Goal: Task Accomplishment & Management: Use online tool/utility

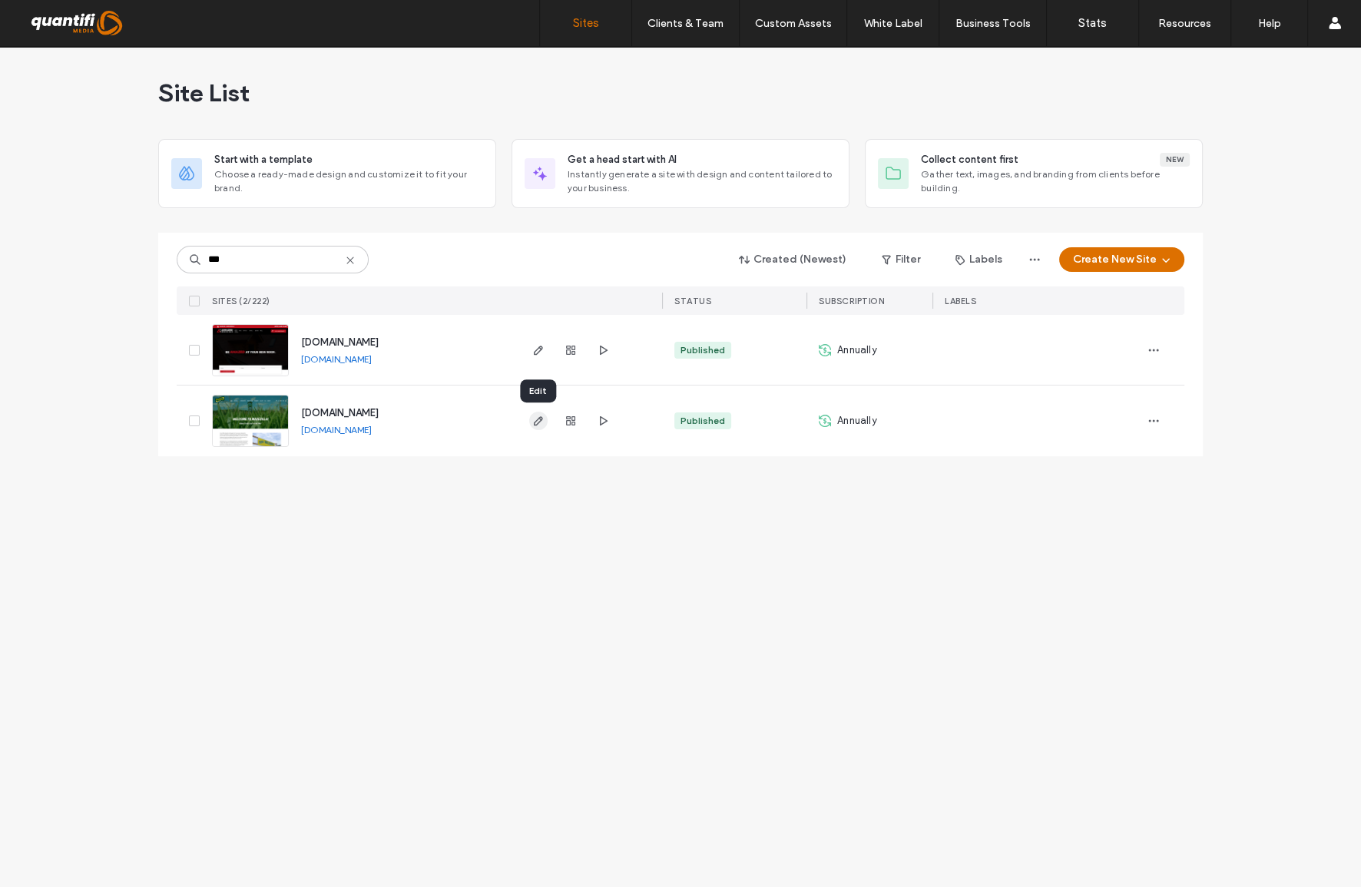
type input "***"
click at [534, 421] on icon "button" at bounding box center [538, 421] width 12 height 12
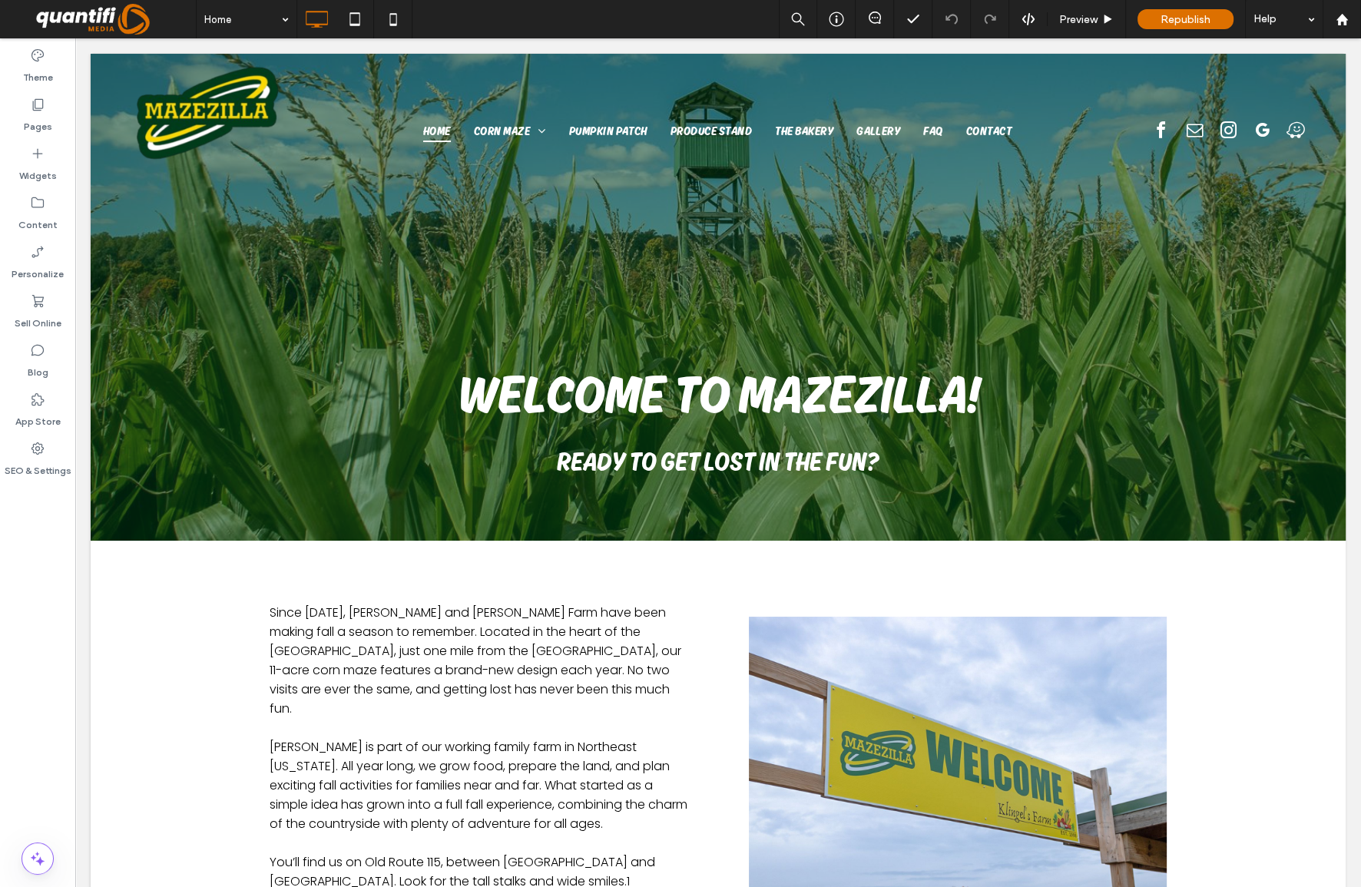
click at [31, 216] on label "Content" at bounding box center [37, 221] width 39 height 22
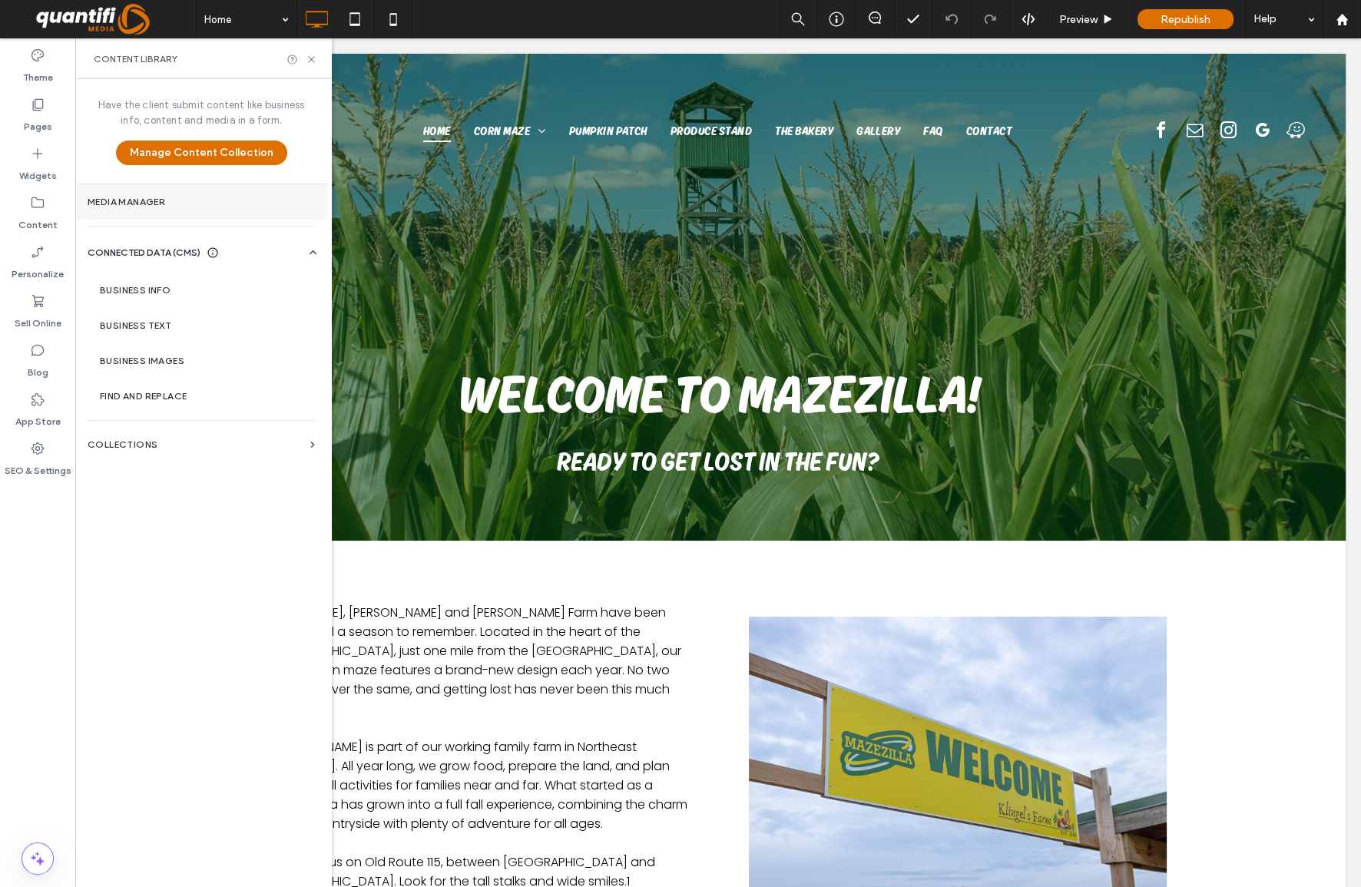
click at [170, 201] on label "Media Manager" at bounding box center [201, 202] width 227 height 11
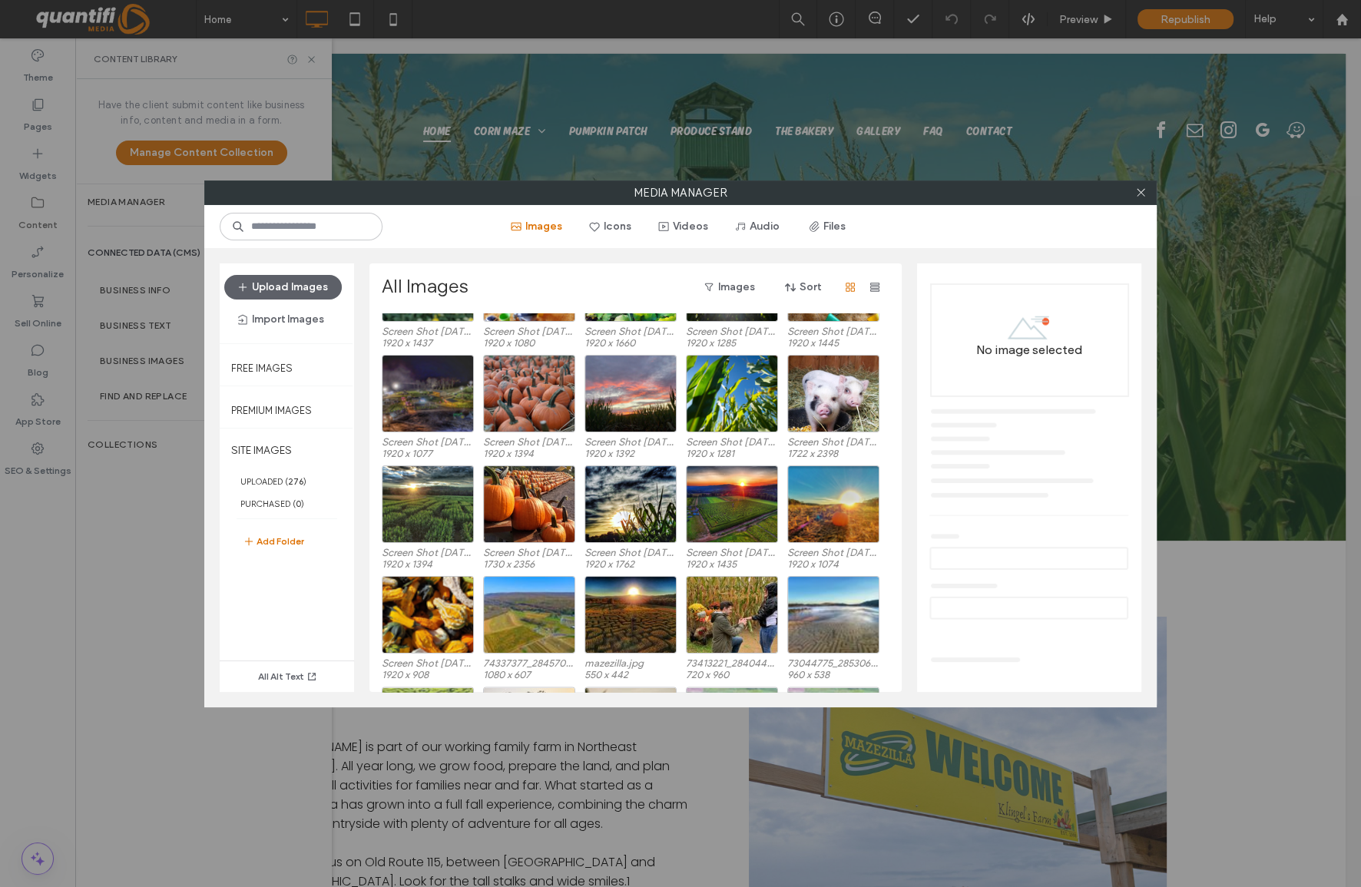
scroll to position [3994, 0]
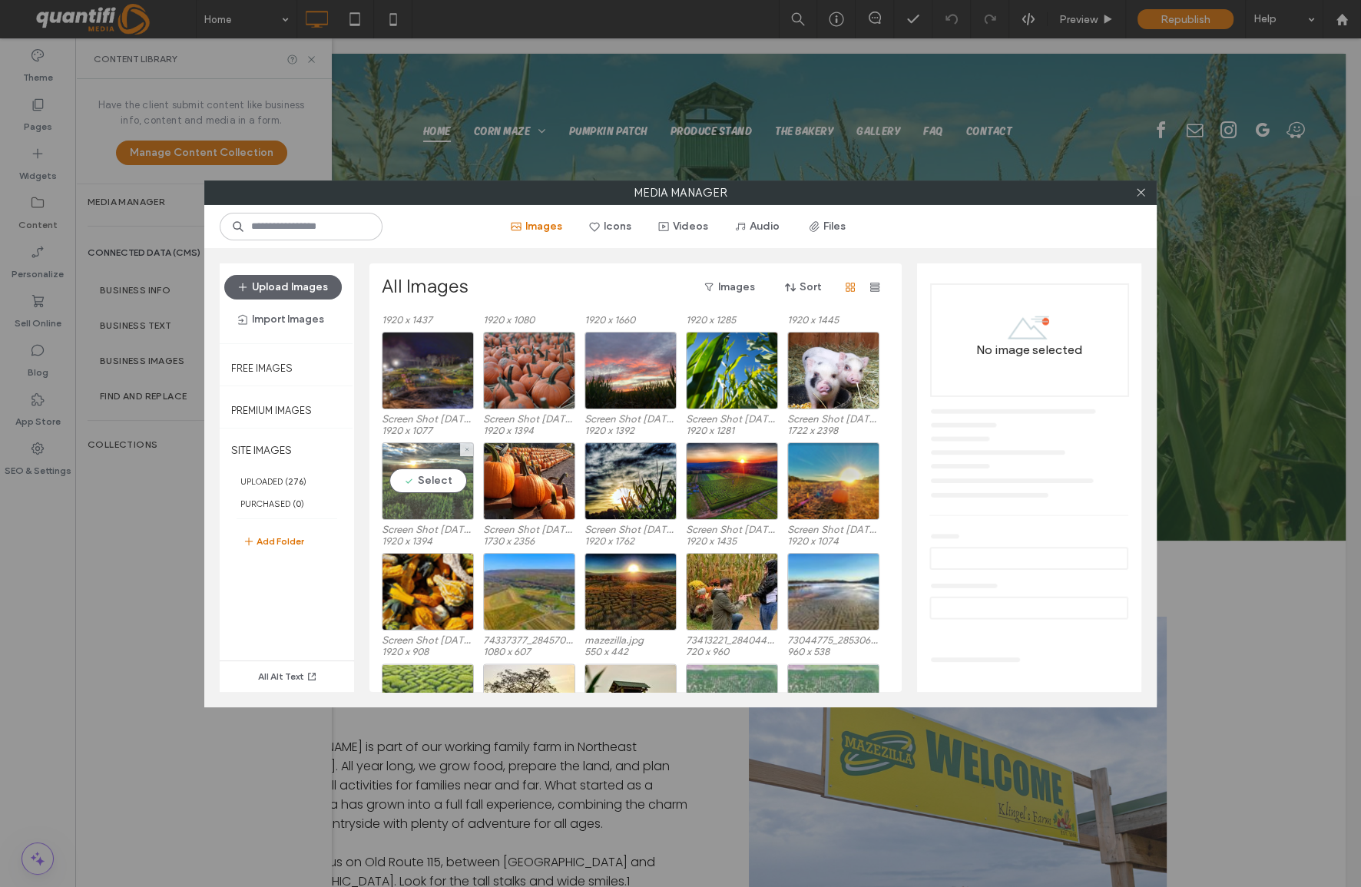
click at [443, 477] on div "Select" at bounding box center [428, 481] width 92 height 78
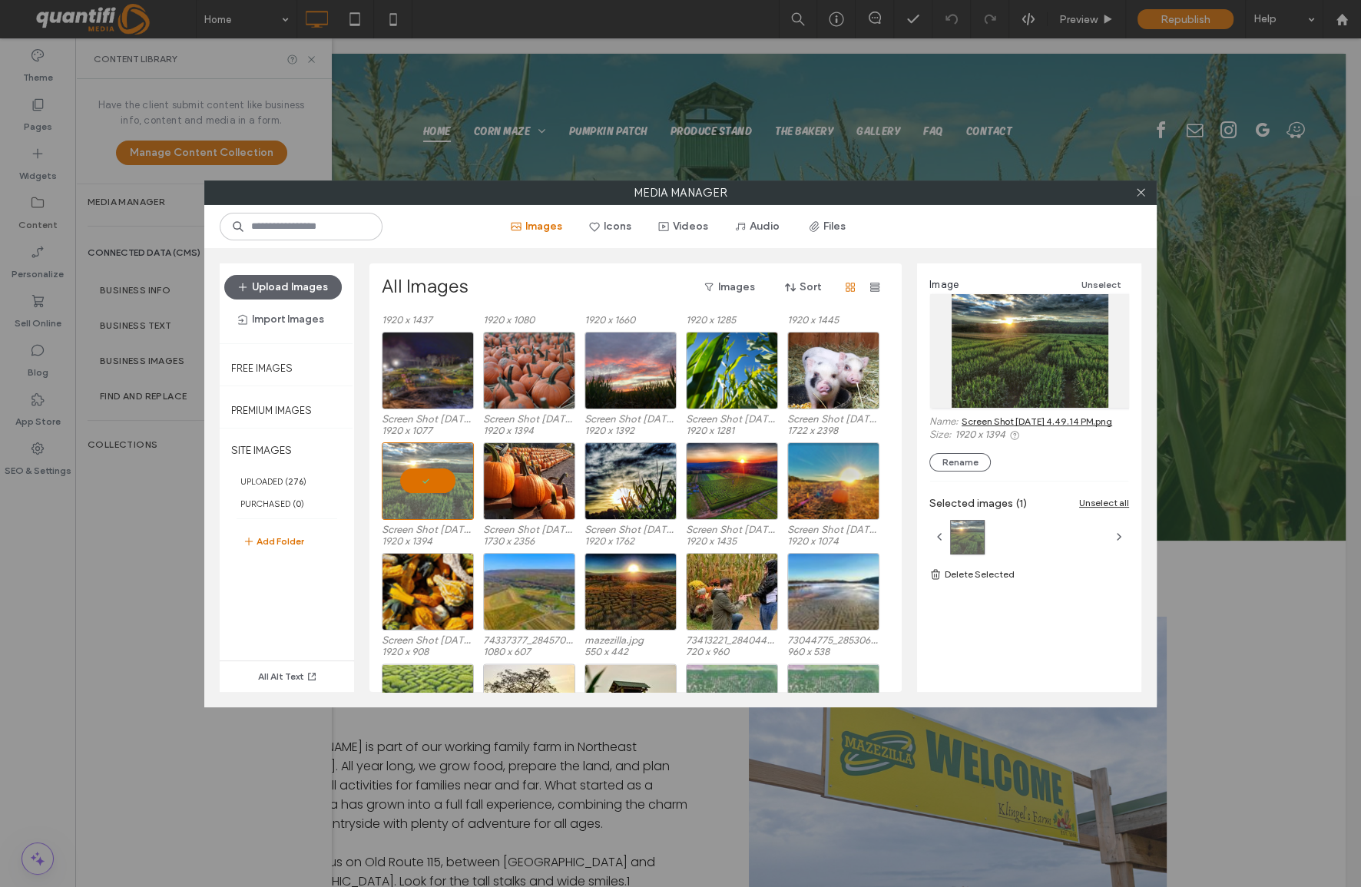
click at [1037, 422] on link "Screen Shot [DATE] 4.49.14 PM.png" at bounding box center [1037, 422] width 151 height 12
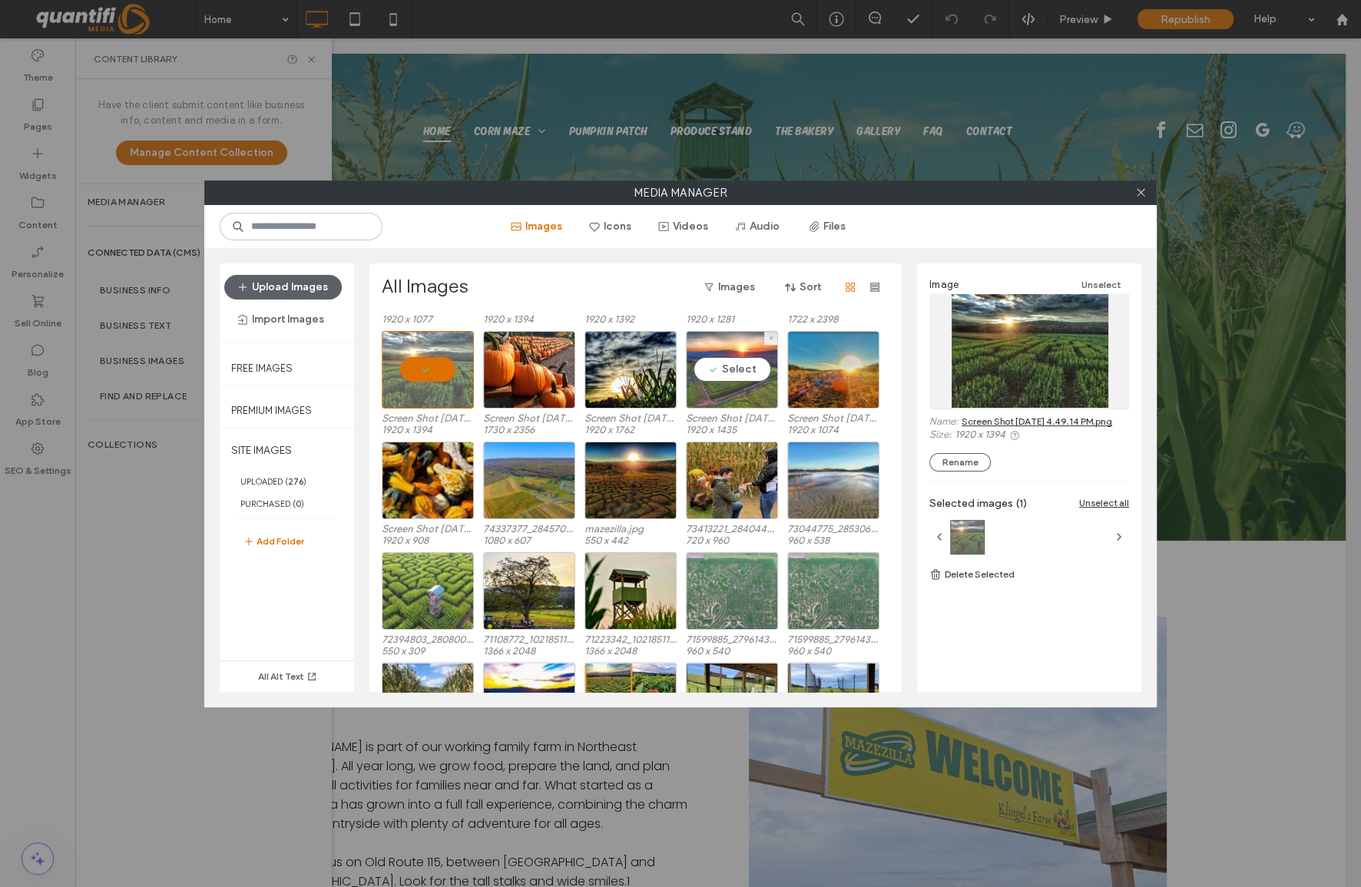
scroll to position [4133, 0]
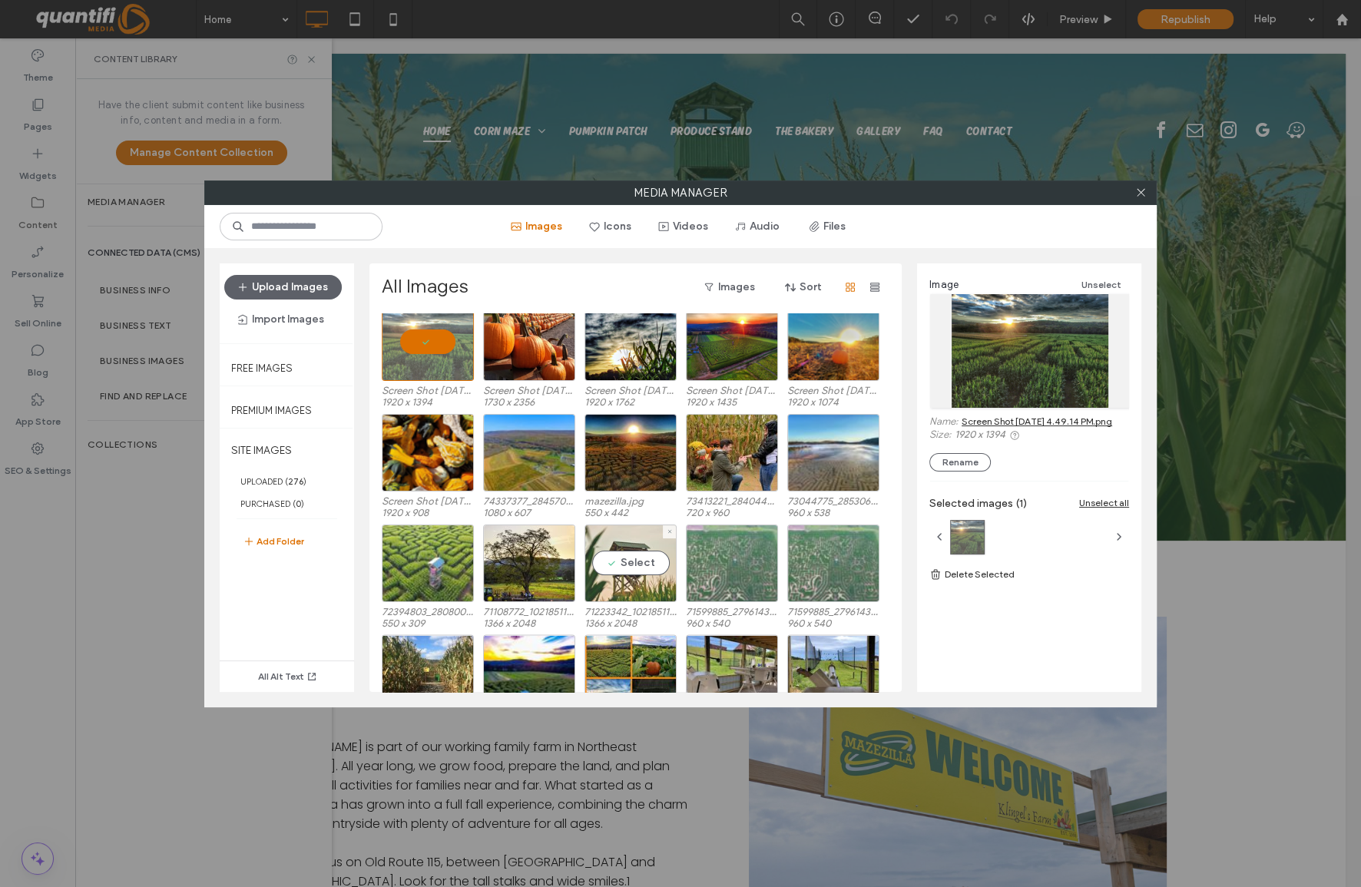
click at [622, 566] on div "Select" at bounding box center [630, 564] width 92 height 78
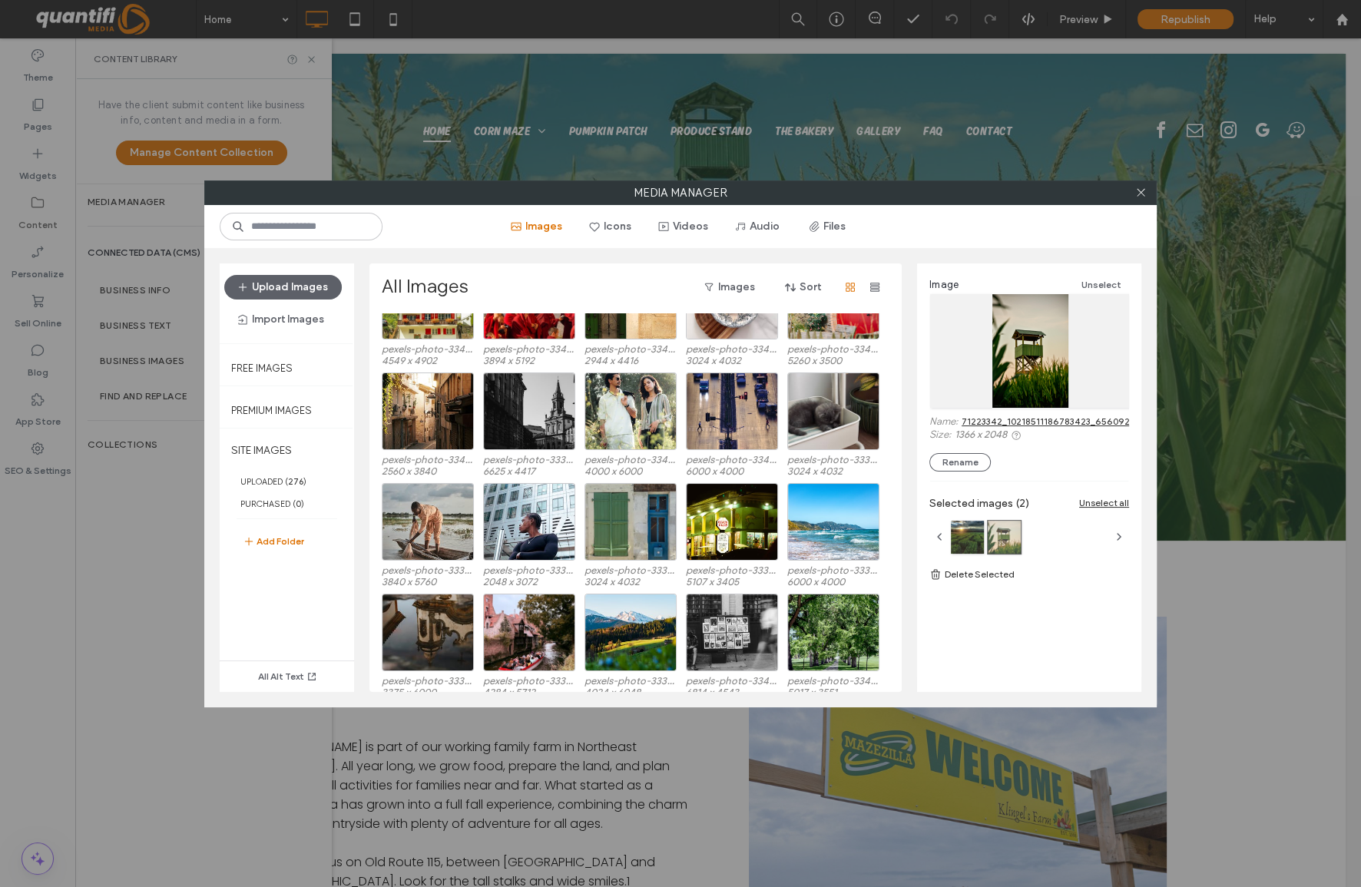
scroll to position [7479, 0]
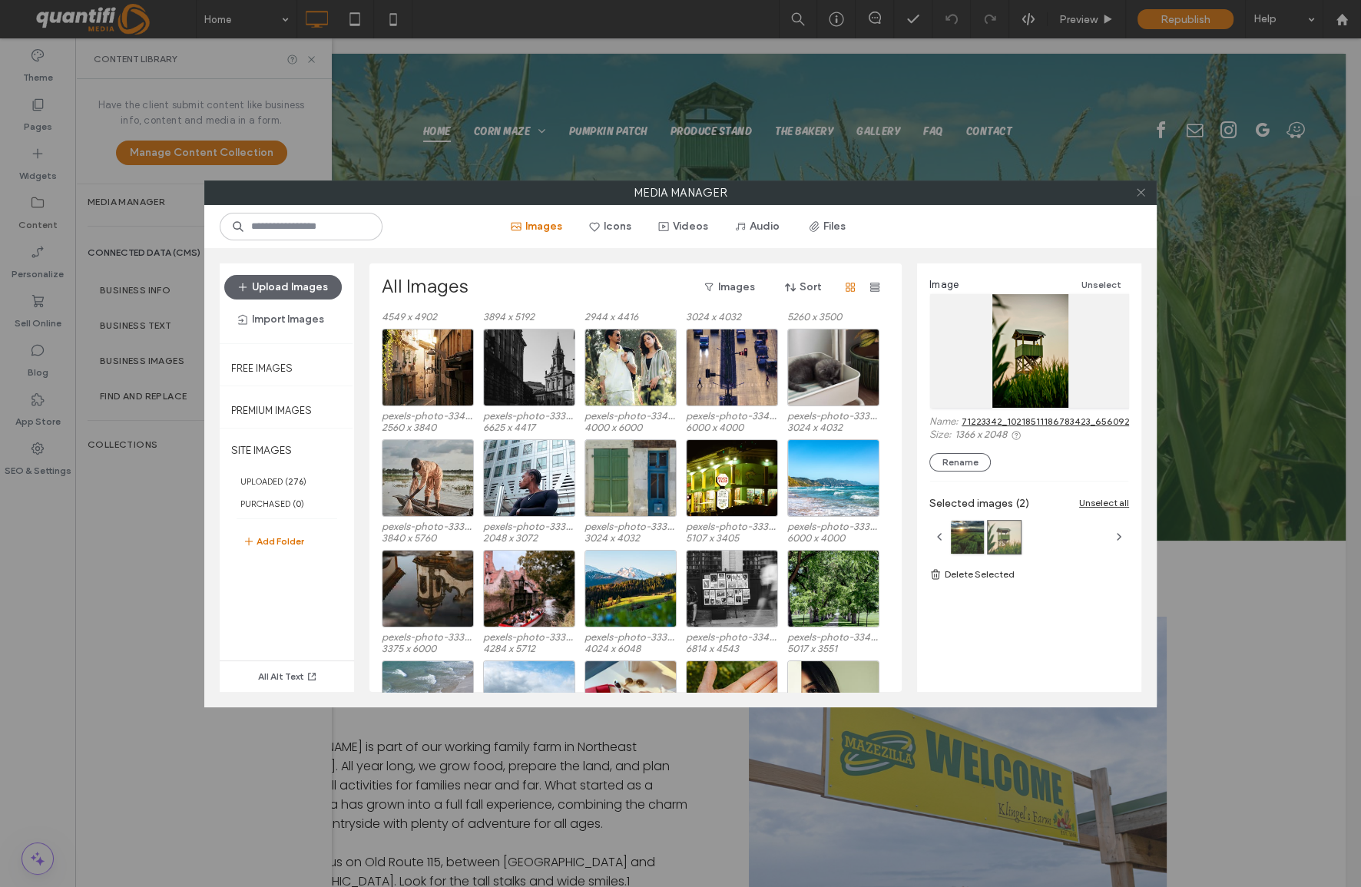
click at [1137, 201] on span at bounding box center [1141, 192] width 12 height 23
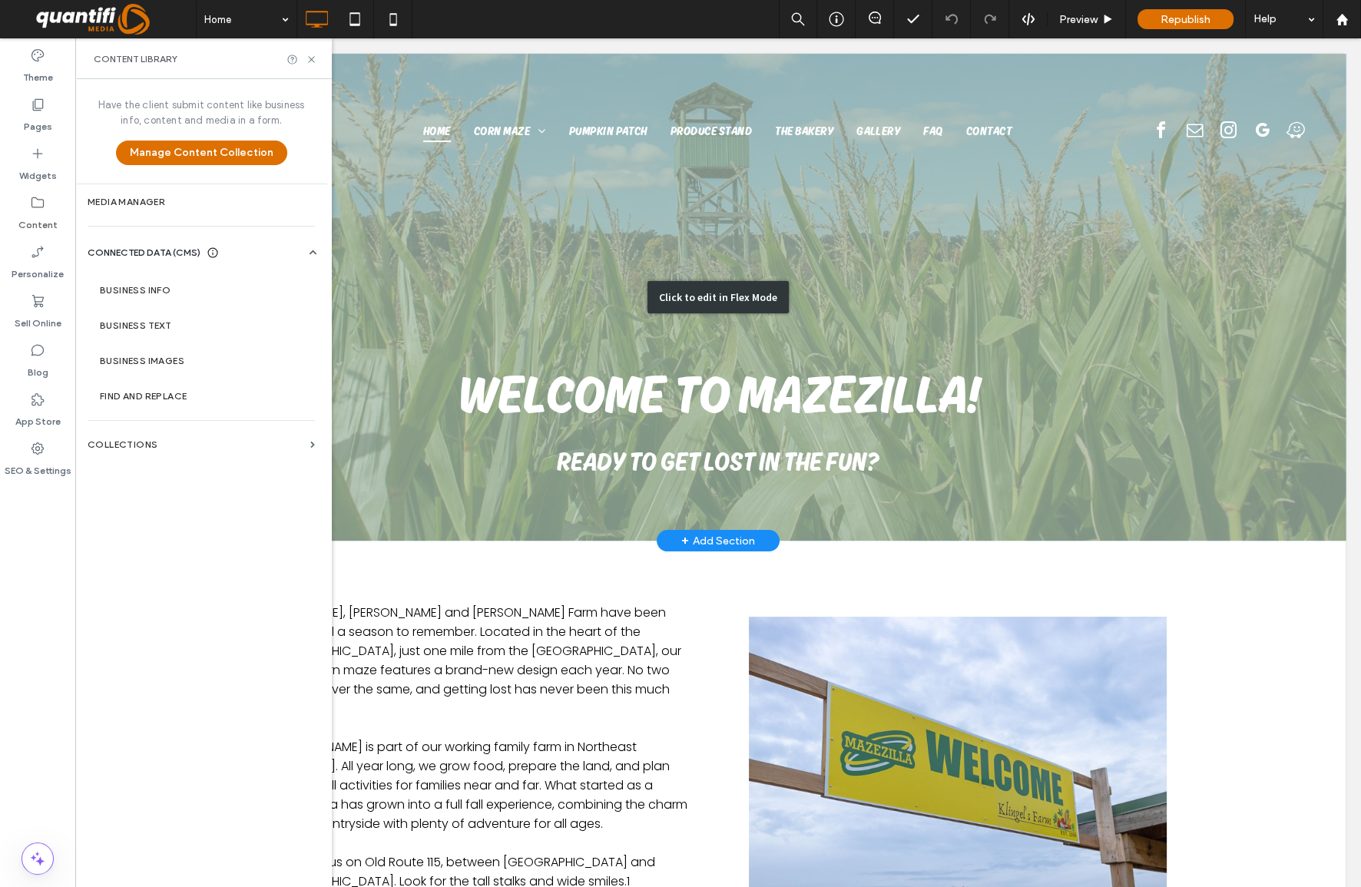
click at [856, 238] on div "Click to edit in Flex Mode" at bounding box center [718, 297] width 1255 height 487
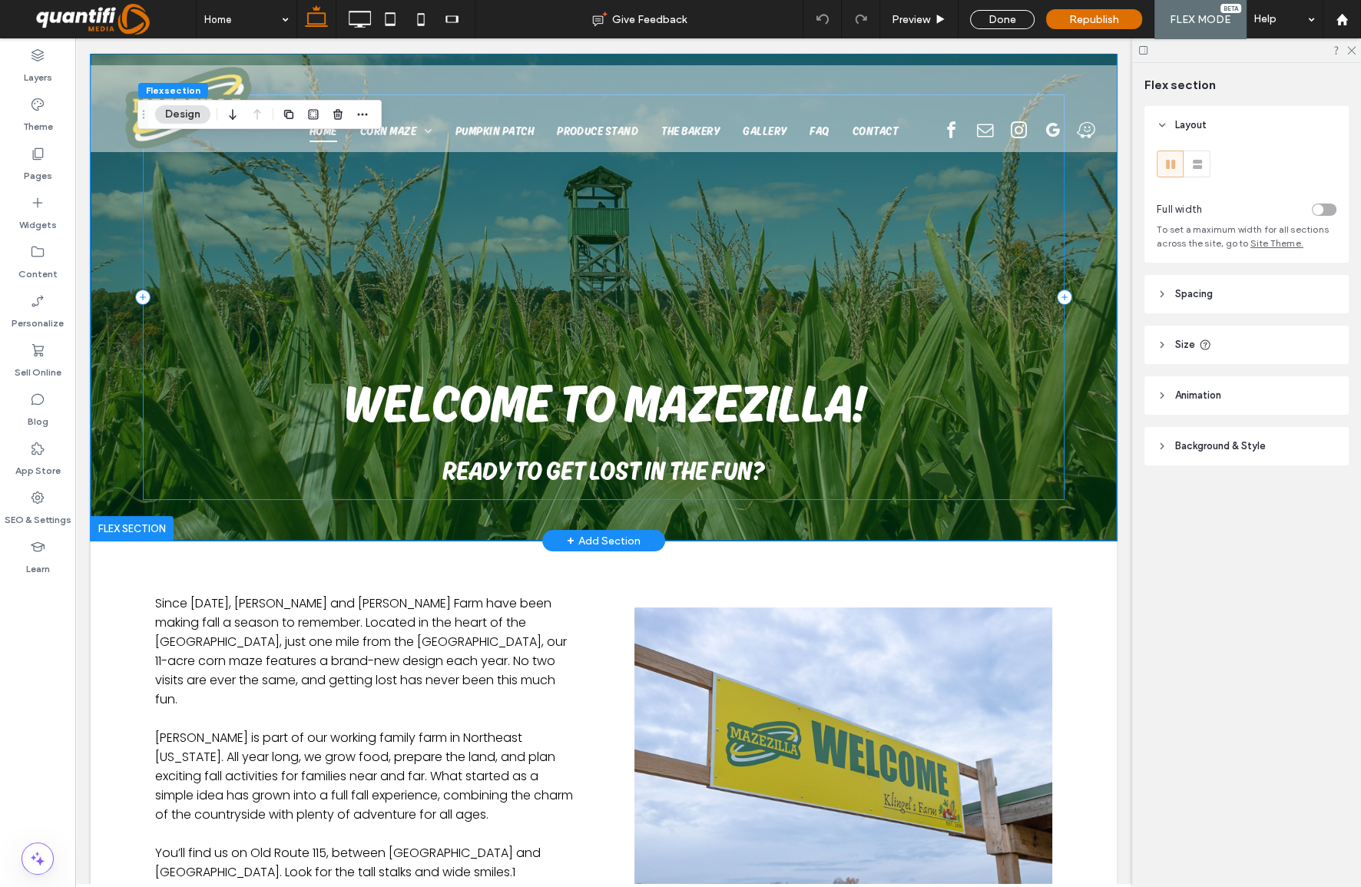
click at [607, 271] on div "Welcome to Mazezilla! Ready to Get Lost in the Fun?" at bounding box center [604, 296] width 922 height 405
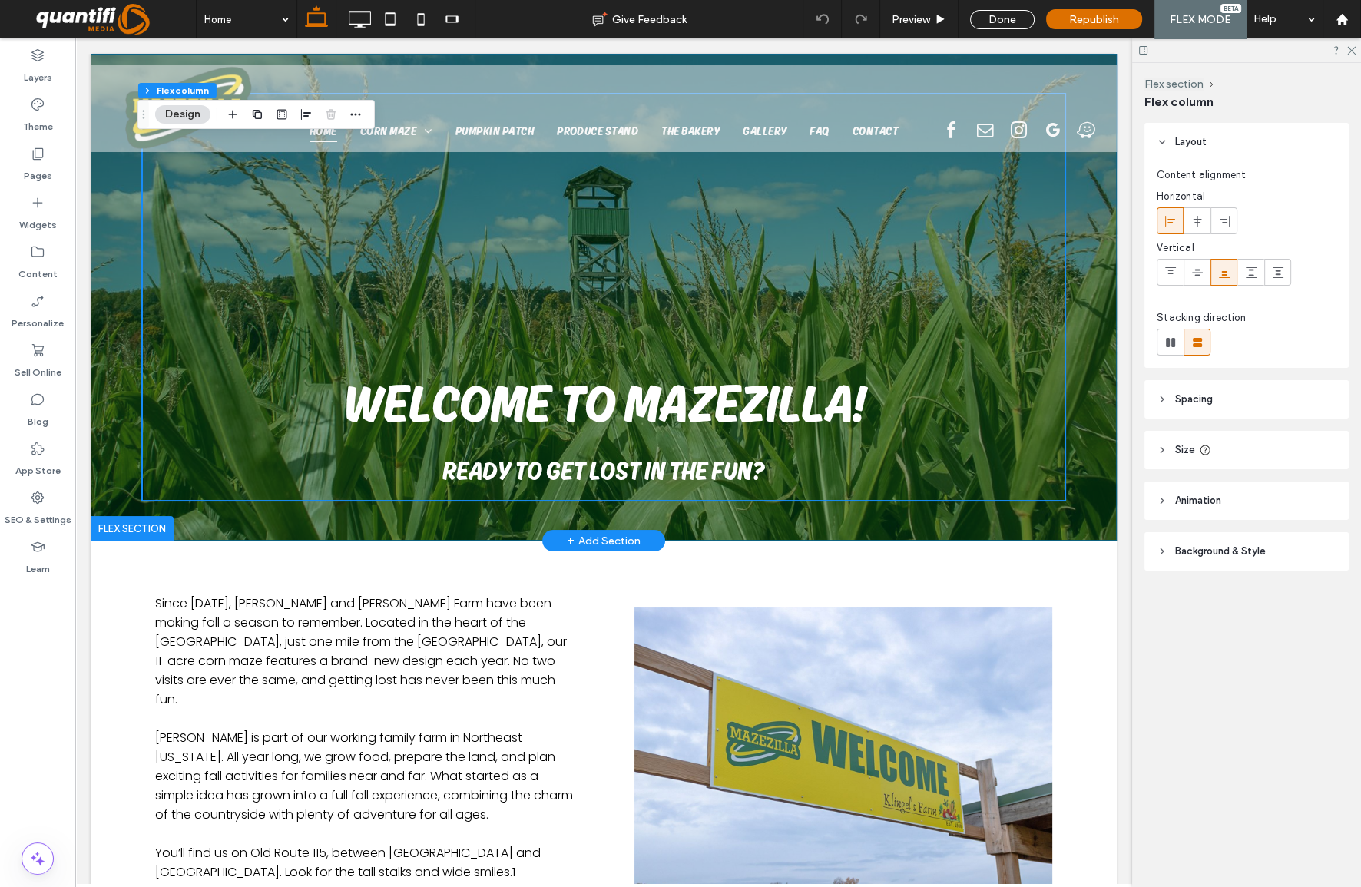
click at [1094, 342] on div "Welcome to Mazezilla! Ready to Get Lost in the Fun?" at bounding box center [604, 297] width 1026 height 487
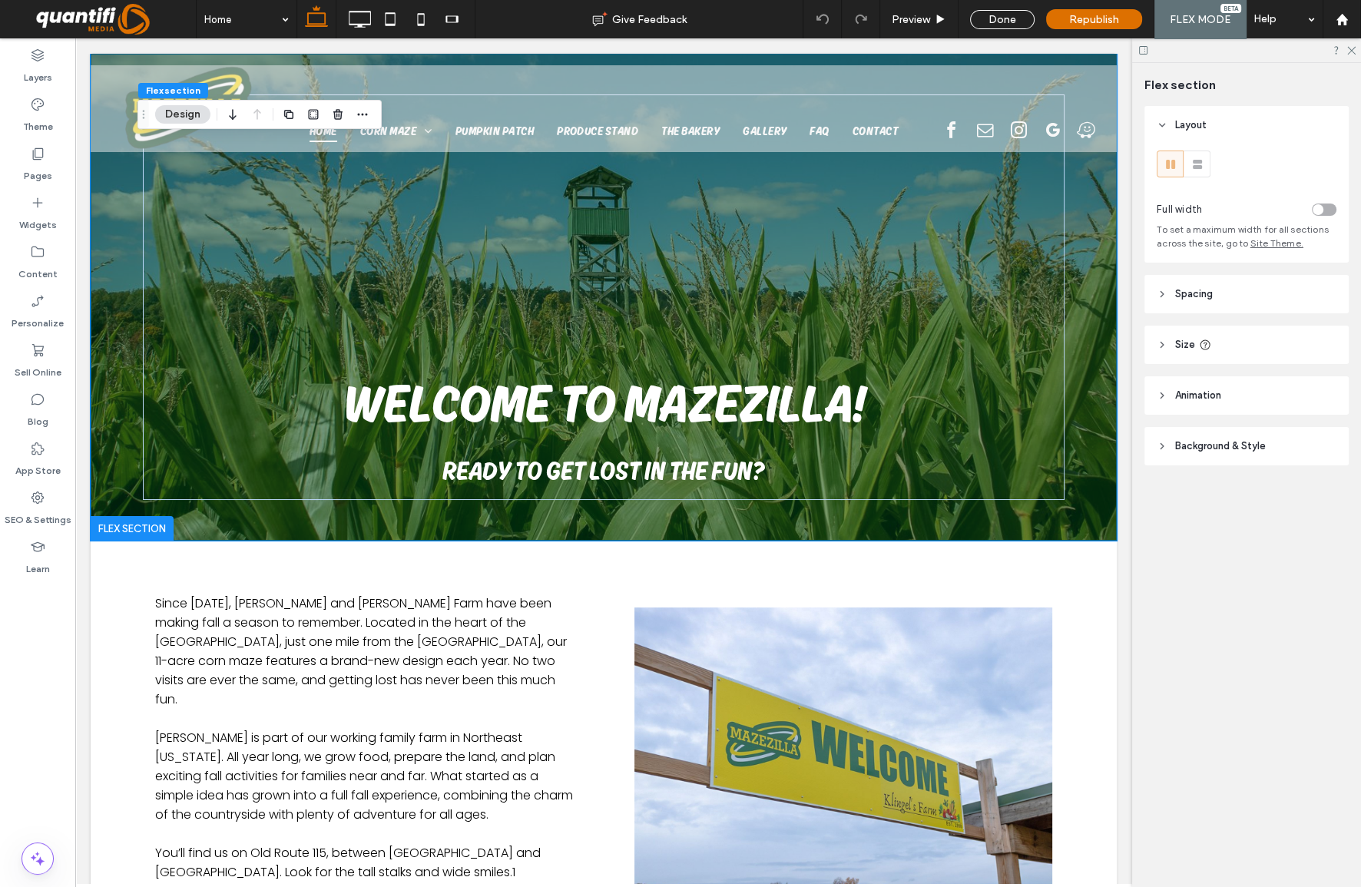
click at [1192, 429] on header "Background & Style" at bounding box center [1246, 446] width 204 height 38
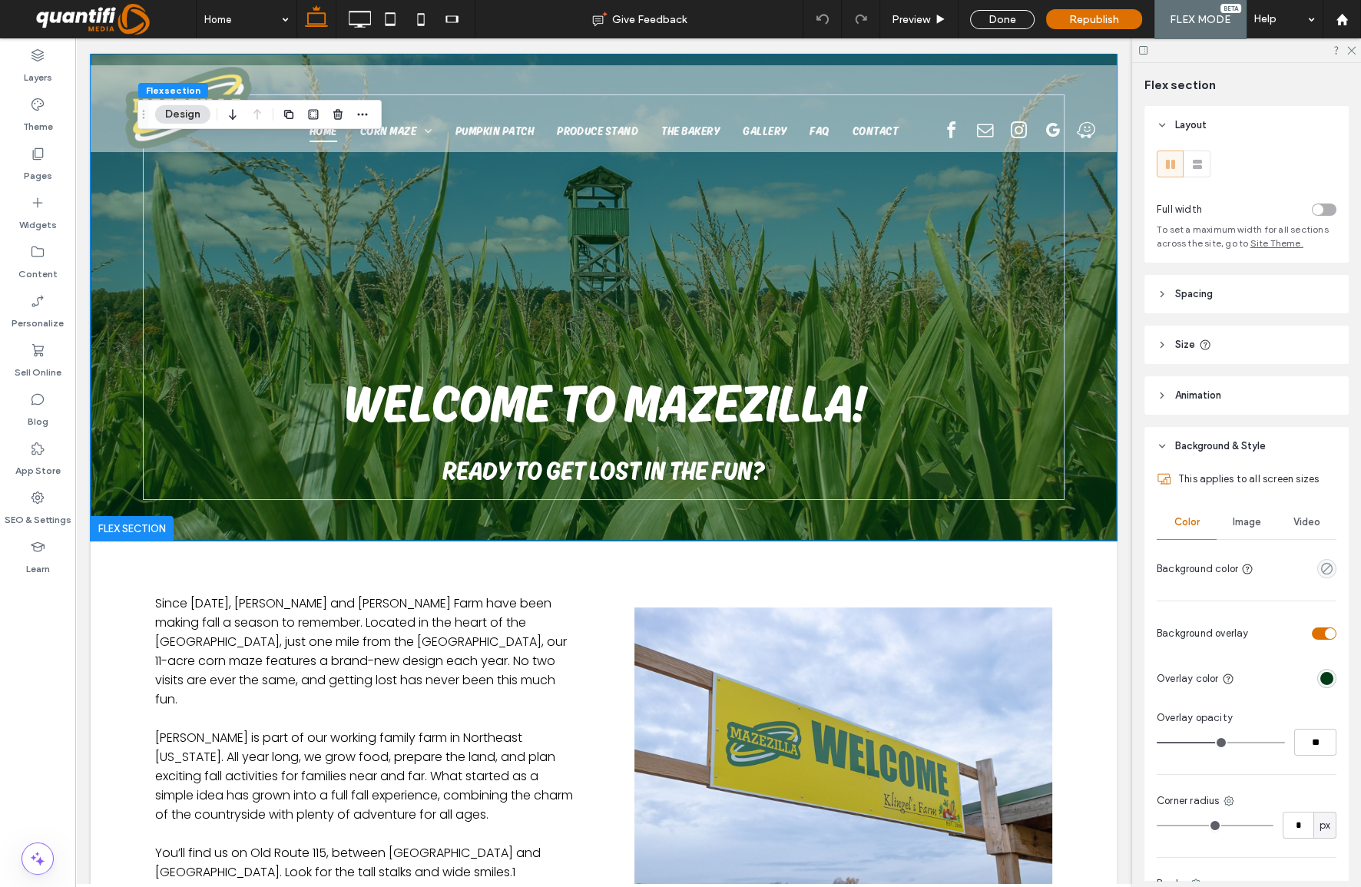
click at [1137, 438] on div "Flex section Layout Full width To set a maximum width for all sections across t…" at bounding box center [1246, 475] width 229 height 824
click at [1066, 422] on div "Welcome to Mazezilla! Ready to Get Lost in the Fun?" at bounding box center [604, 297] width 1026 height 487
click at [1064, 412] on div "Welcome to Mazezilla! Ready to Get Lost in the Fun?" at bounding box center [604, 297] width 1026 height 487
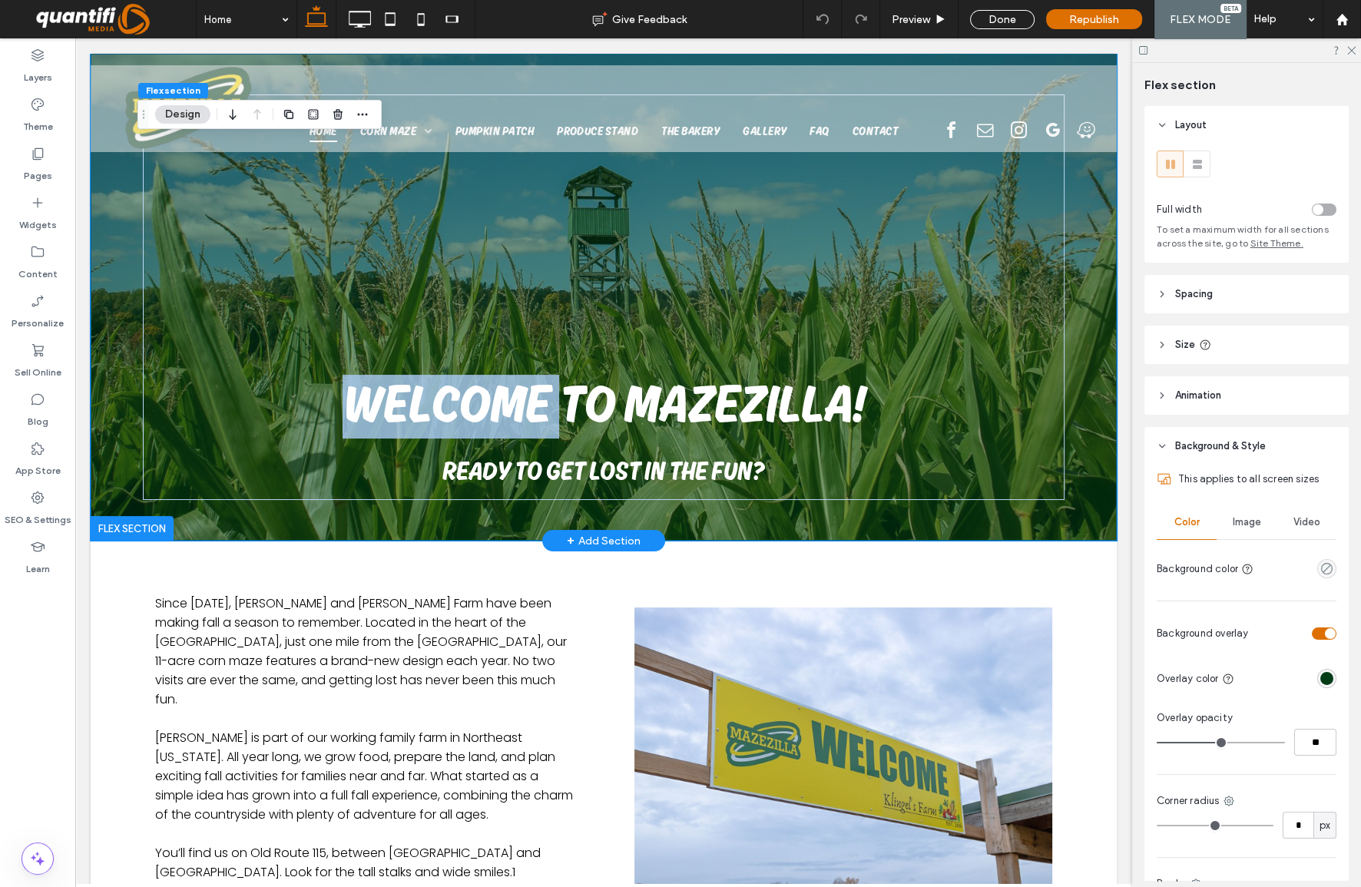
click at [1064, 412] on div "Welcome to Mazezilla! Ready to Get Lost in the Fun?" at bounding box center [604, 297] width 1026 height 487
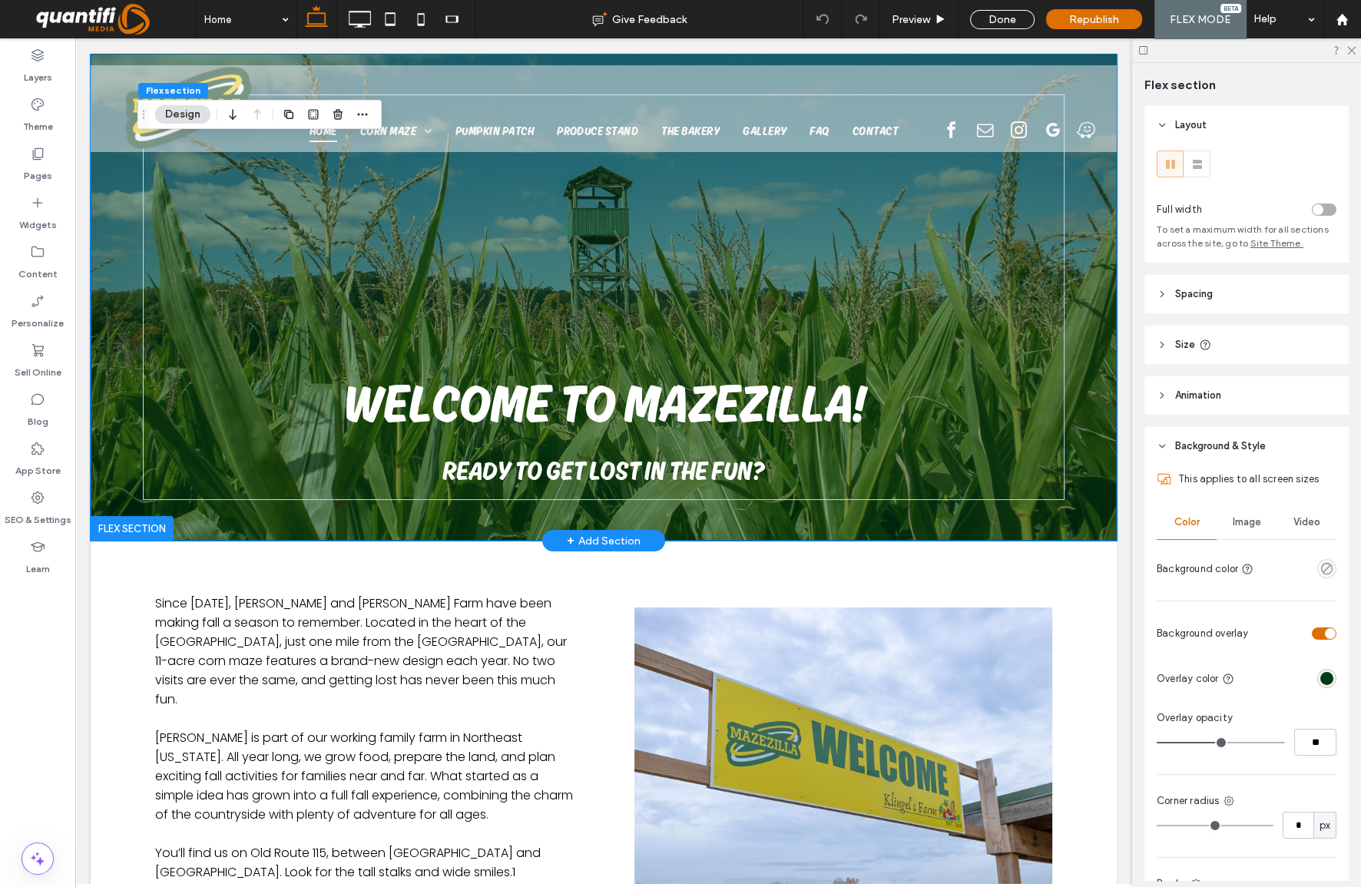
click at [998, 521] on div "Welcome to Mazezilla! Ready to Get Lost in the Fun?" at bounding box center [604, 297] width 922 height 487
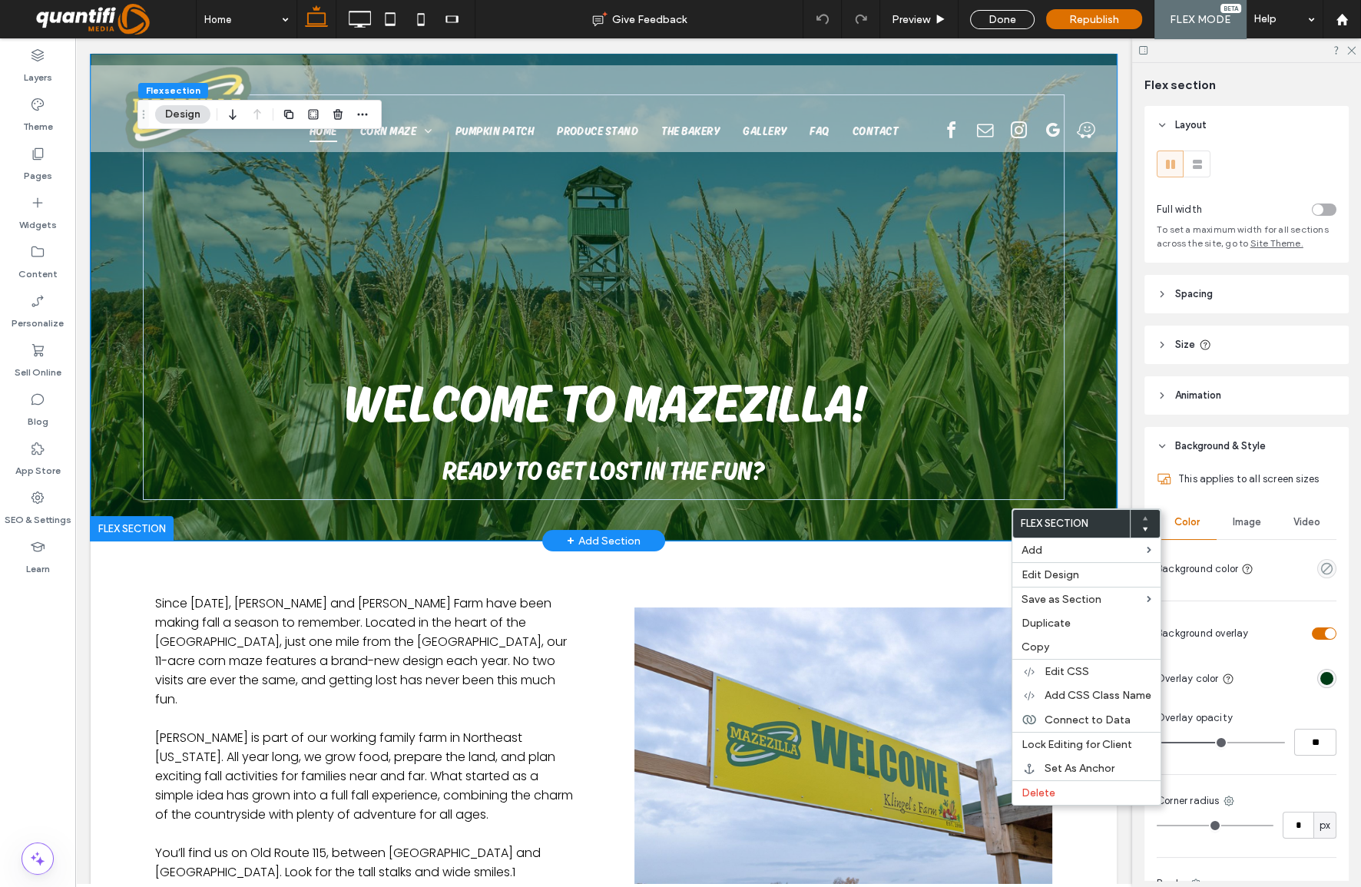
click at [1087, 369] on div "Welcome to Mazezilla! Ready to Get Lost in the Fun?" at bounding box center [604, 297] width 1026 height 487
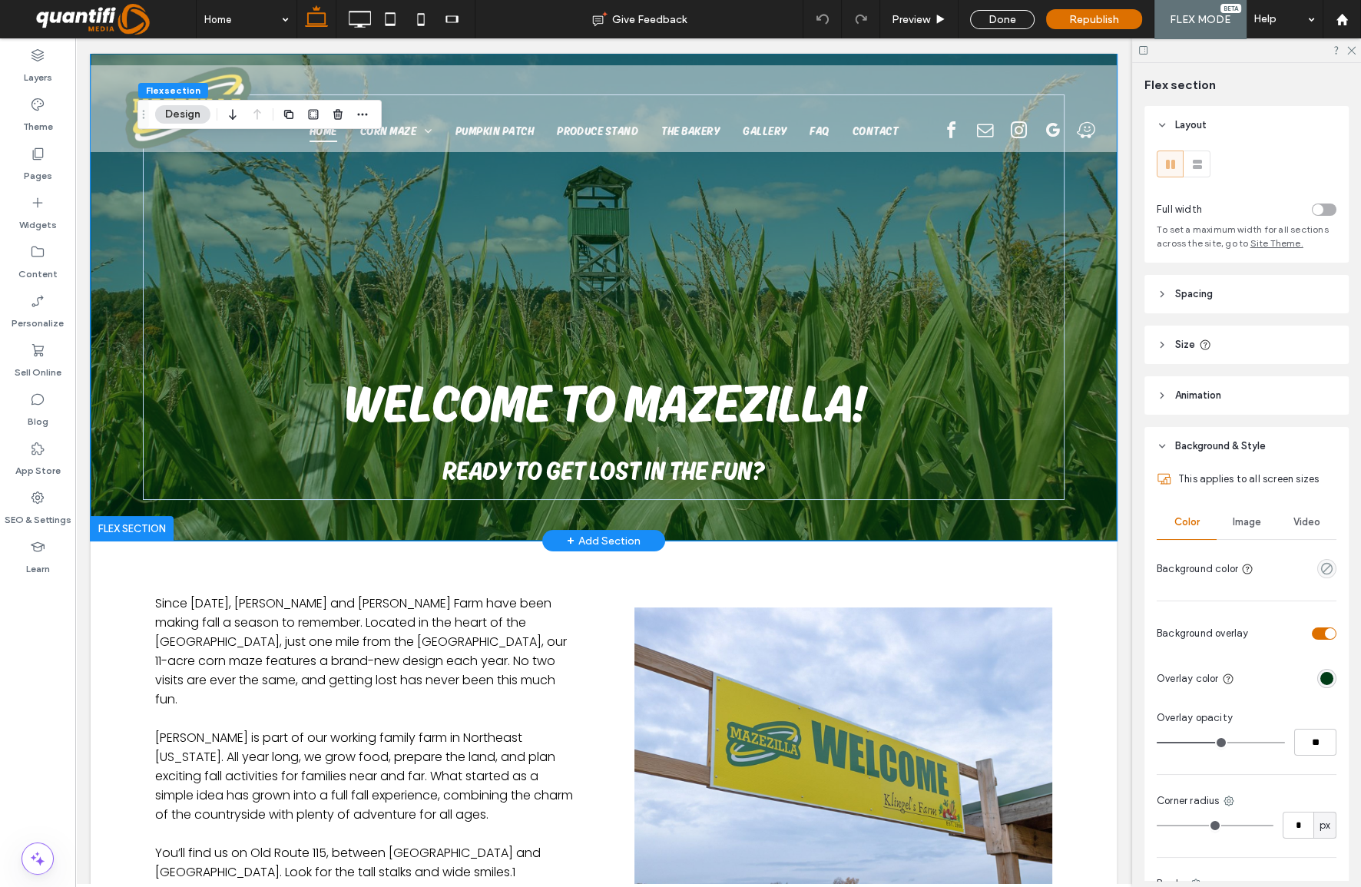
click at [1086, 369] on div "Welcome to Mazezilla! Ready to Get Lost in the Fun?" at bounding box center [604, 297] width 1026 height 487
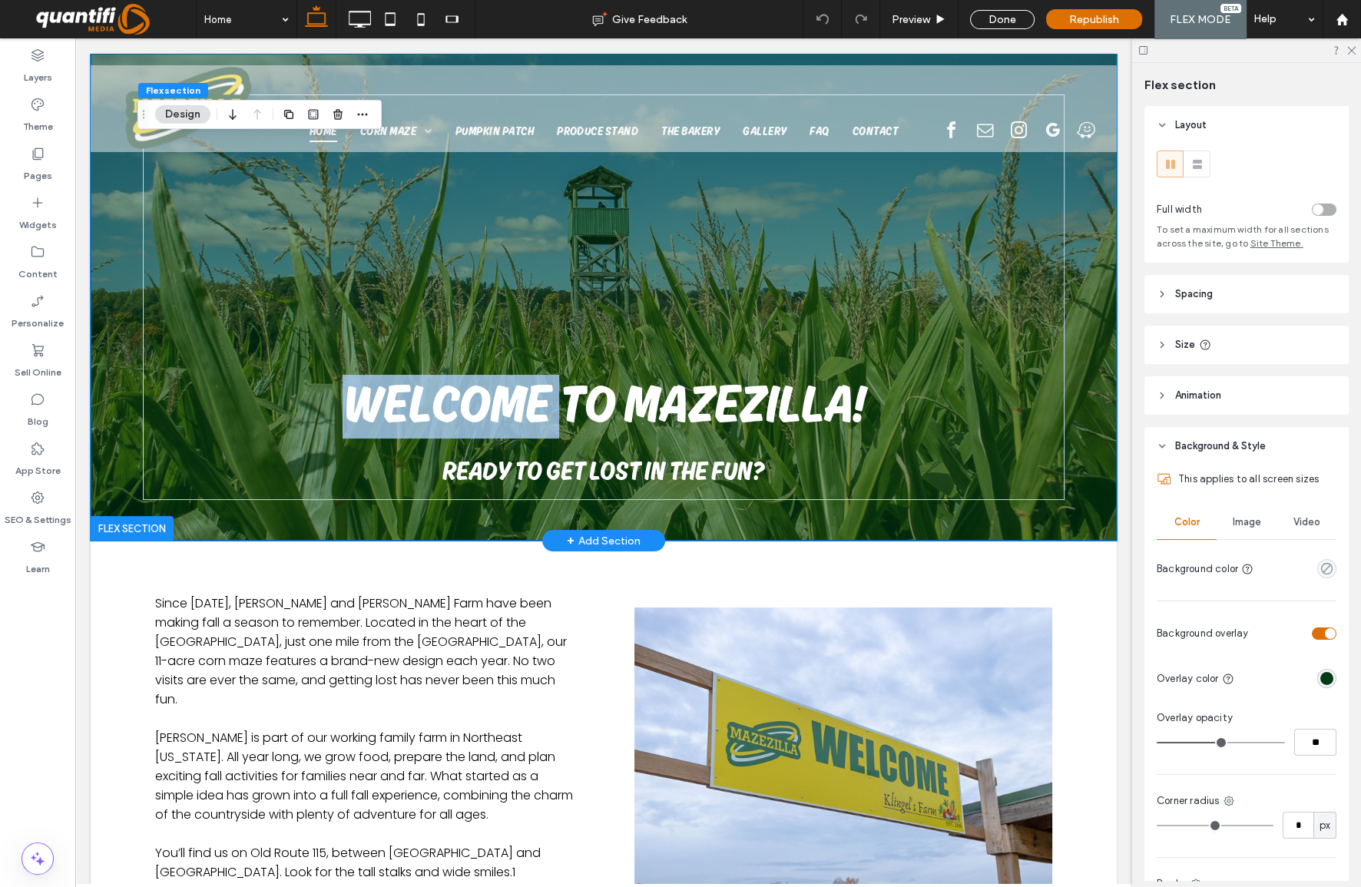
click at [1086, 369] on div "Welcome to Mazezilla! Ready to Get Lost in the Fun?" at bounding box center [604, 297] width 1026 height 487
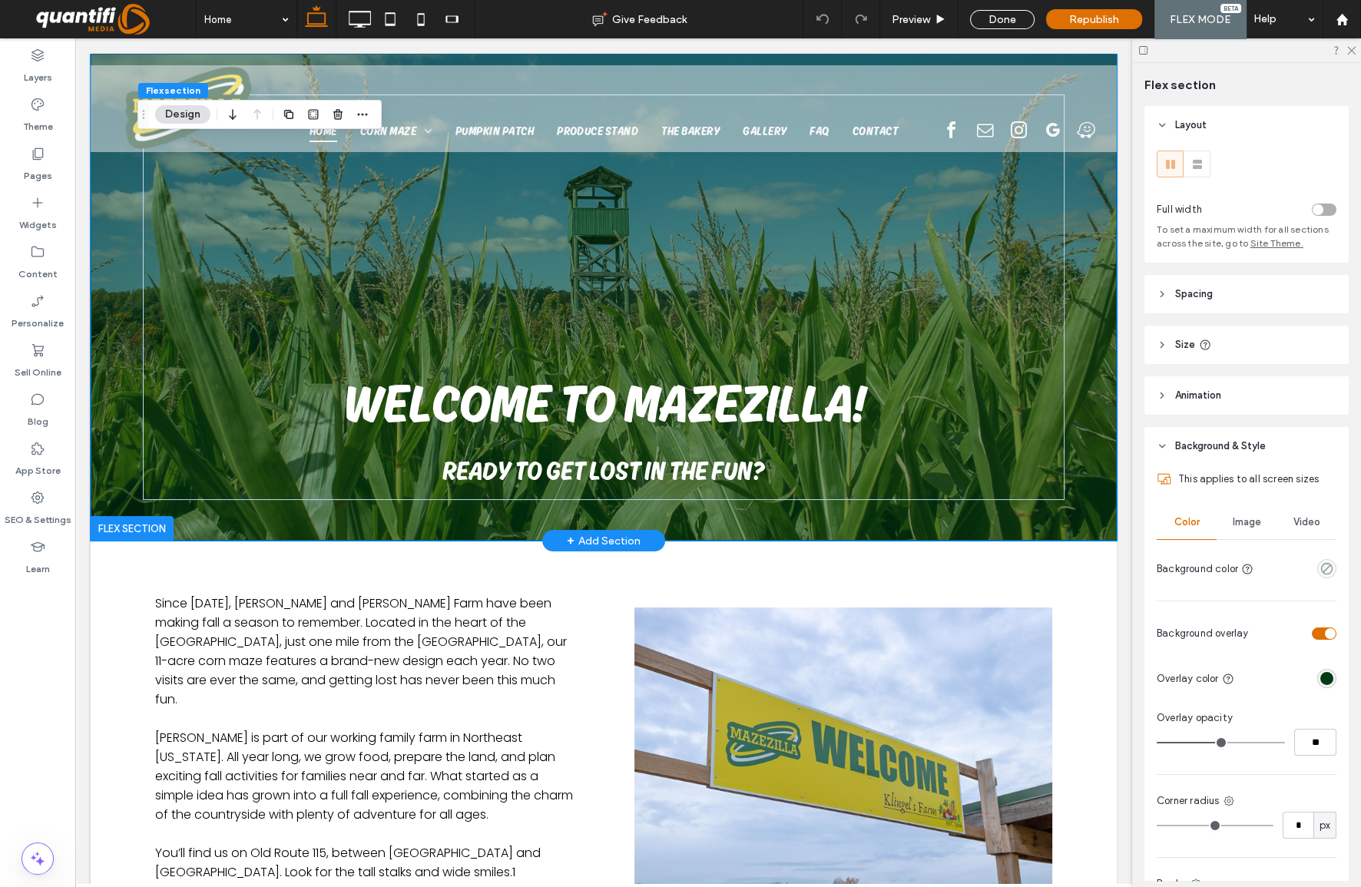
click at [102, 331] on div "Welcome to Mazezilla! Ready to Get Lost in the Fun?" at bounding box center [604, 297] width 1026 height 487
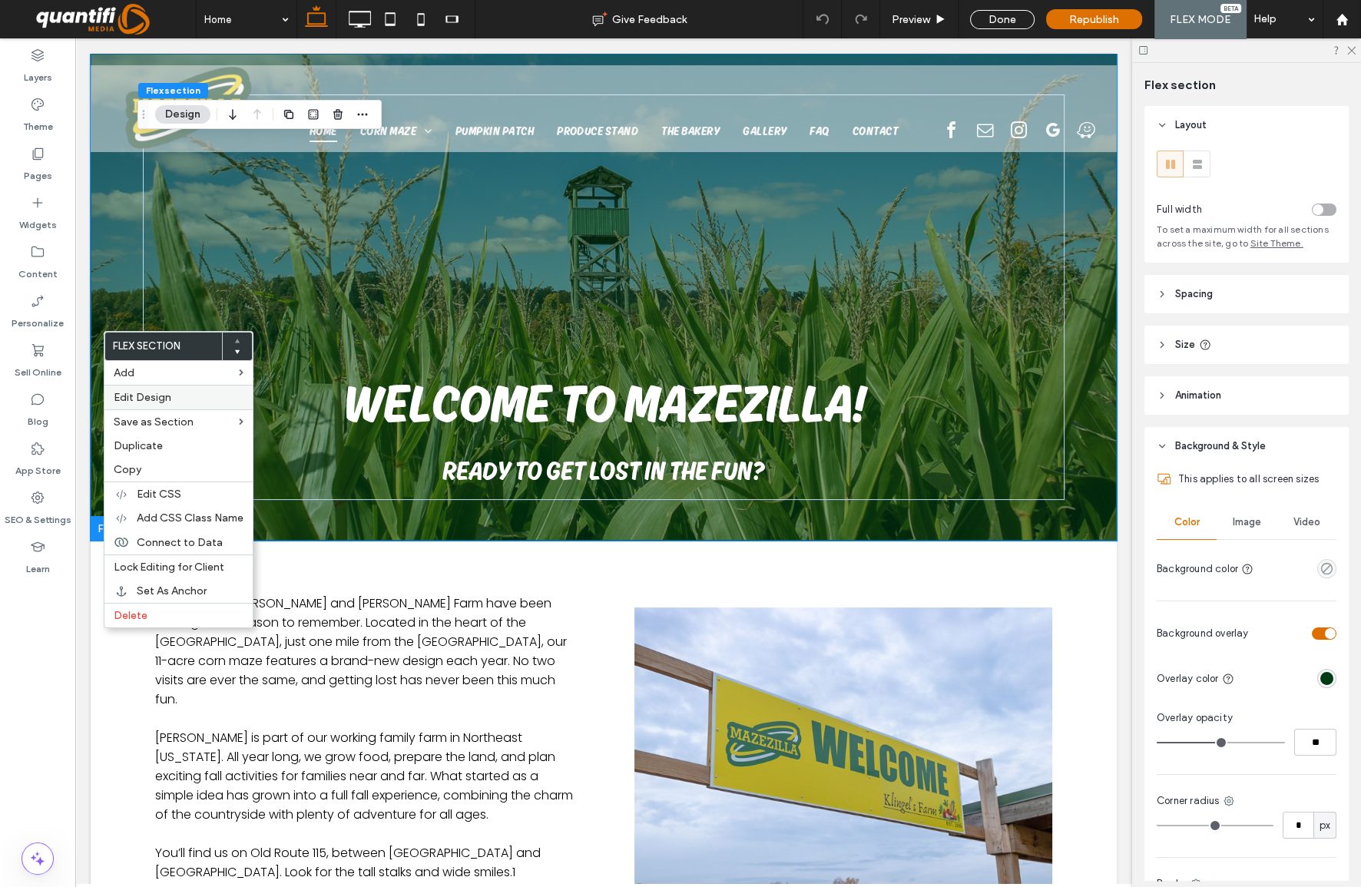
click at [150, 391] on span "Edit Design" at bounding box center [143, 397] width 58 height 13
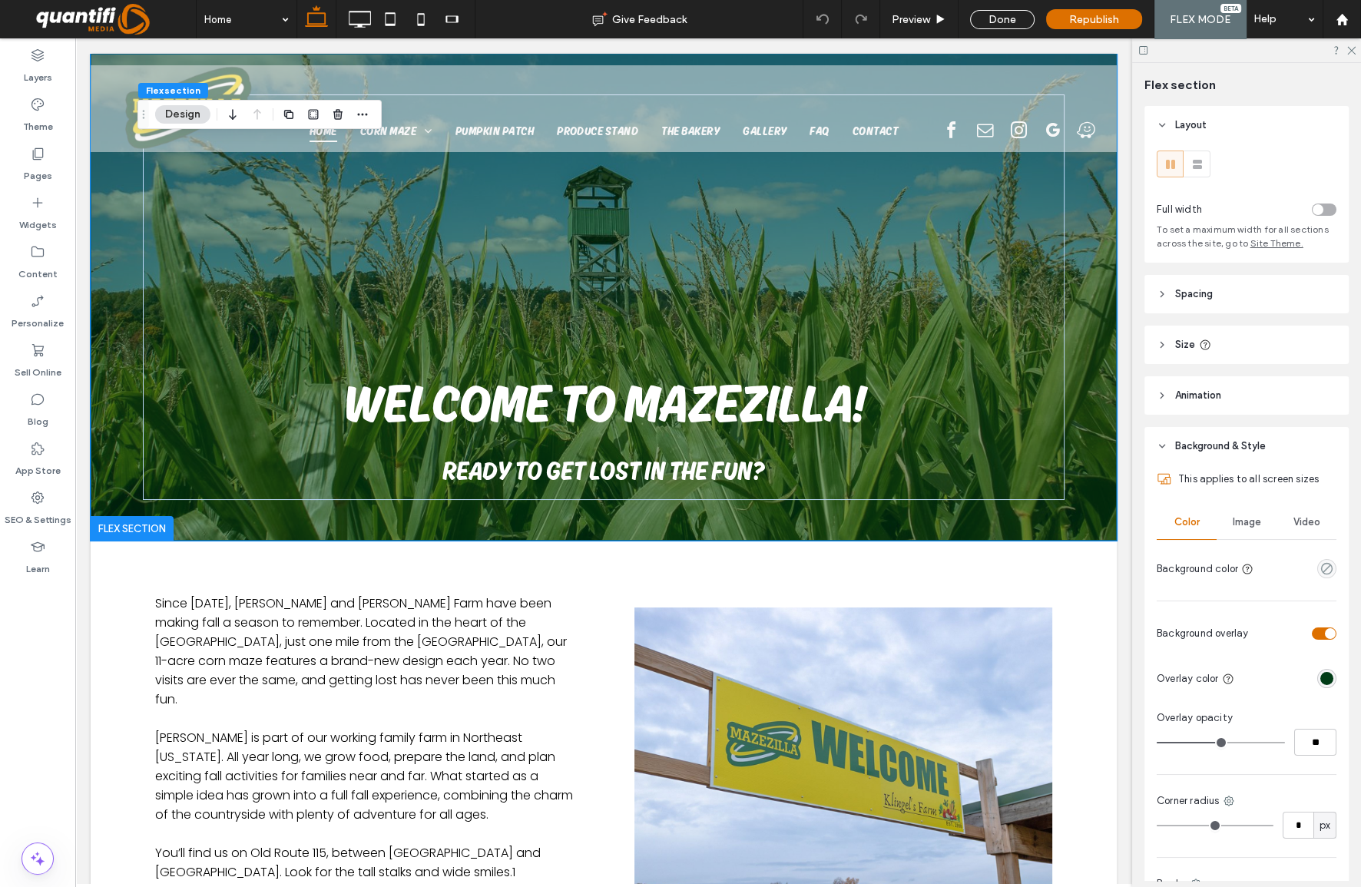
click at [1245, 520] on span "Image" at bounding box center [1247, 522] width 28 height 12
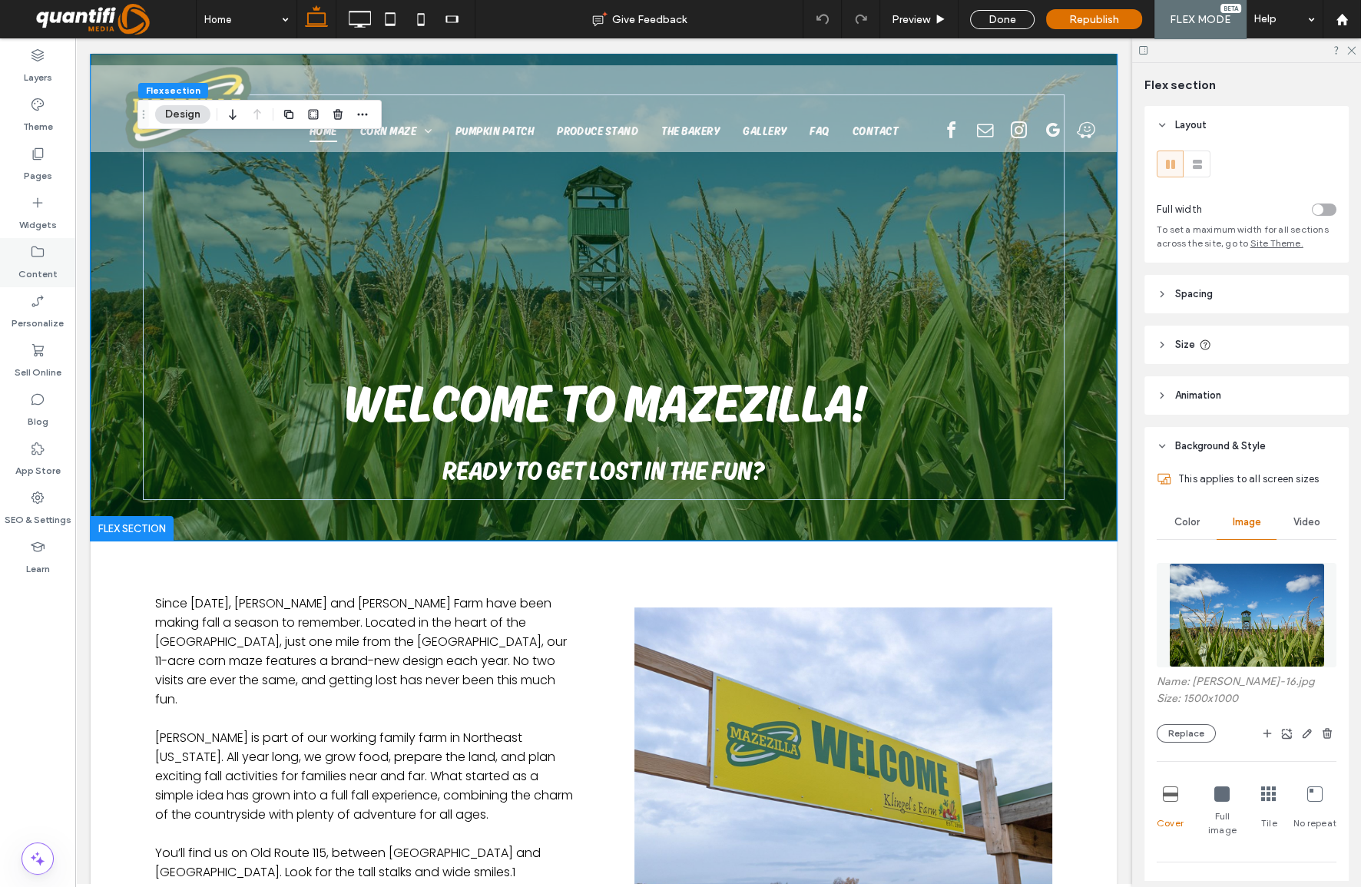
click at [35, 268] on label "Content" at bounding box center [37, 271] width 39 height 22
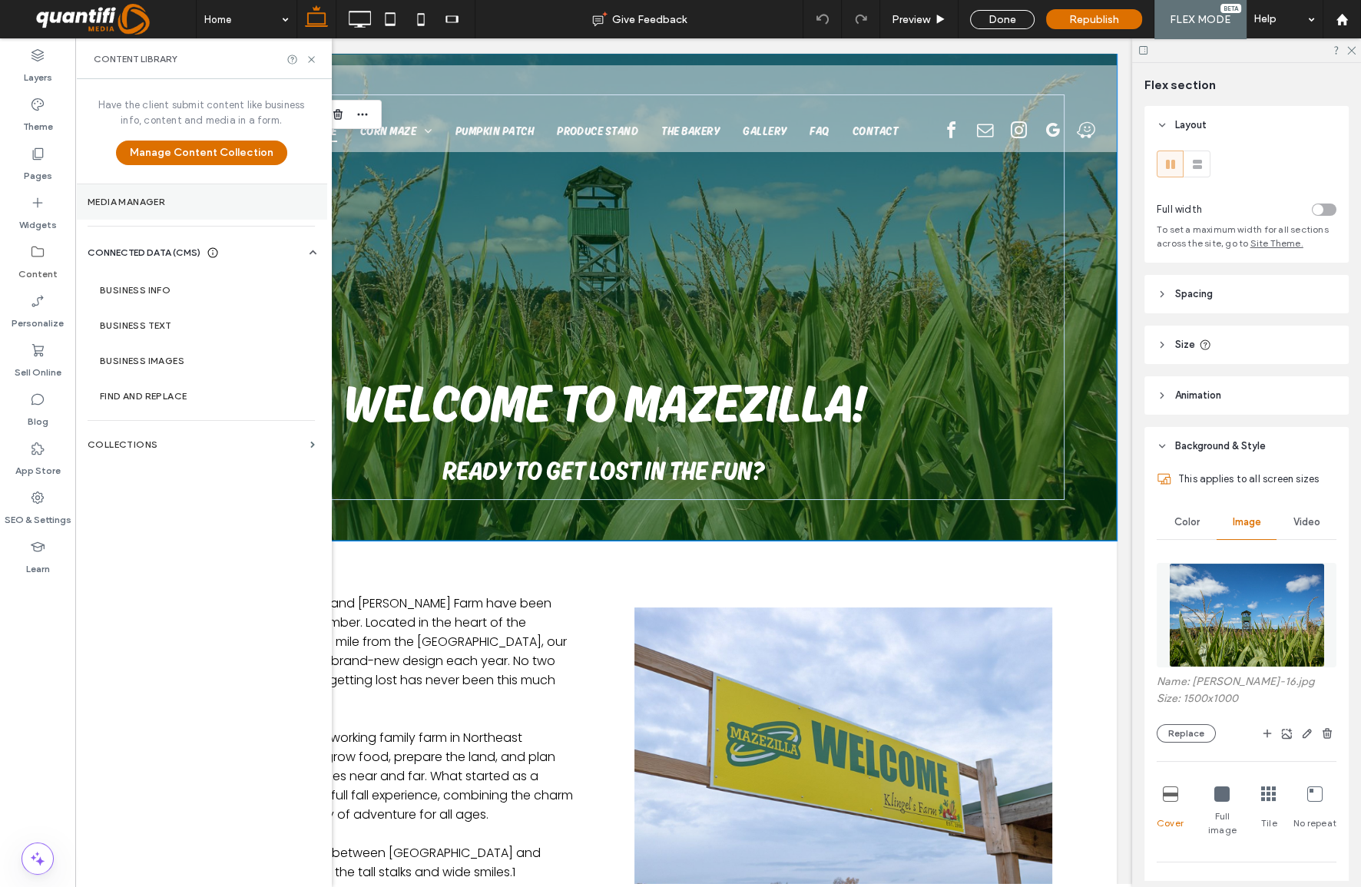
click at [114, 200] on label "Media Manager" at bounding box center [201, 202] width 227 height 11
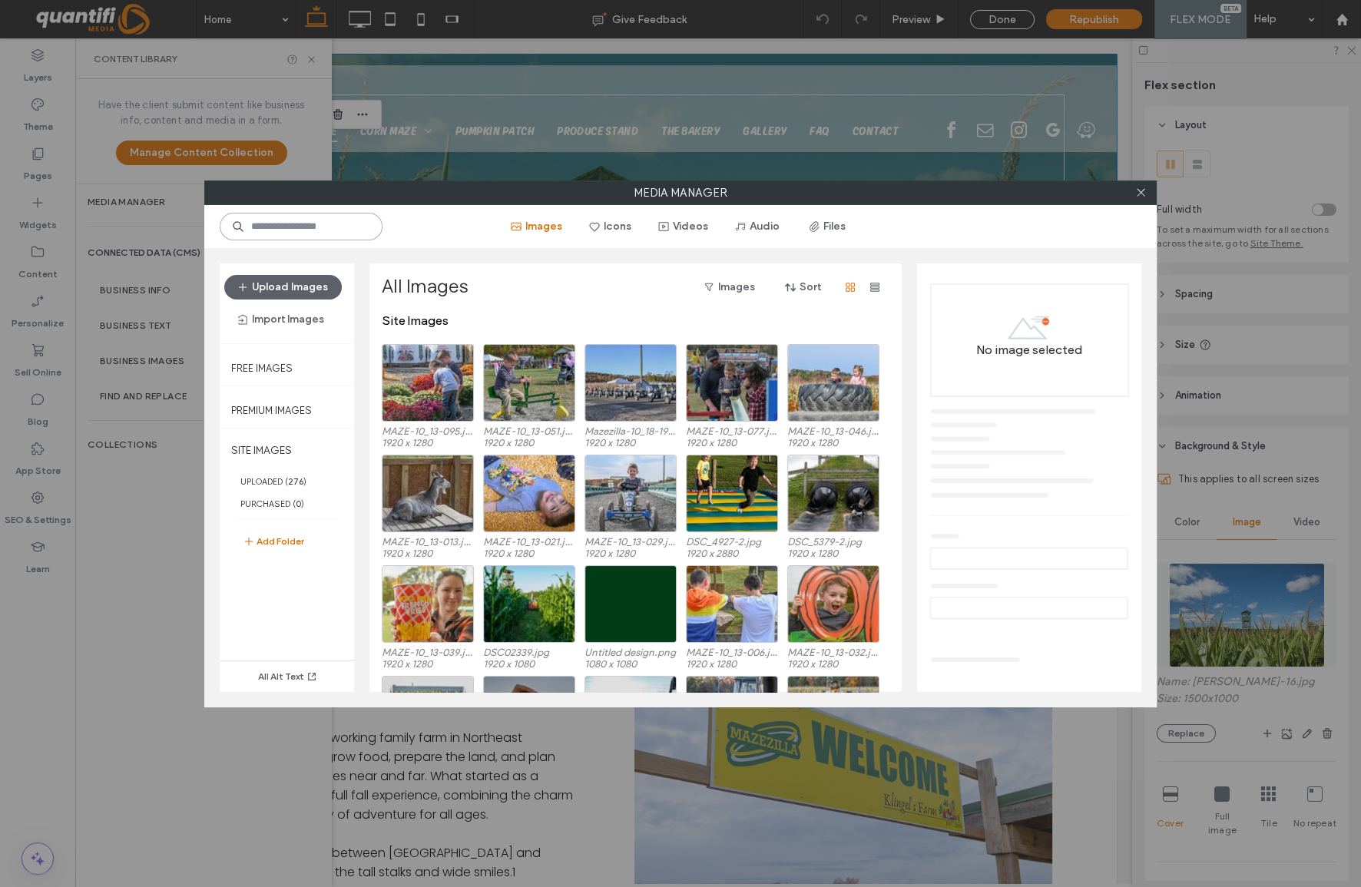
click at [286, 238] on input at bounding box center [301, 227] width 163 height 28
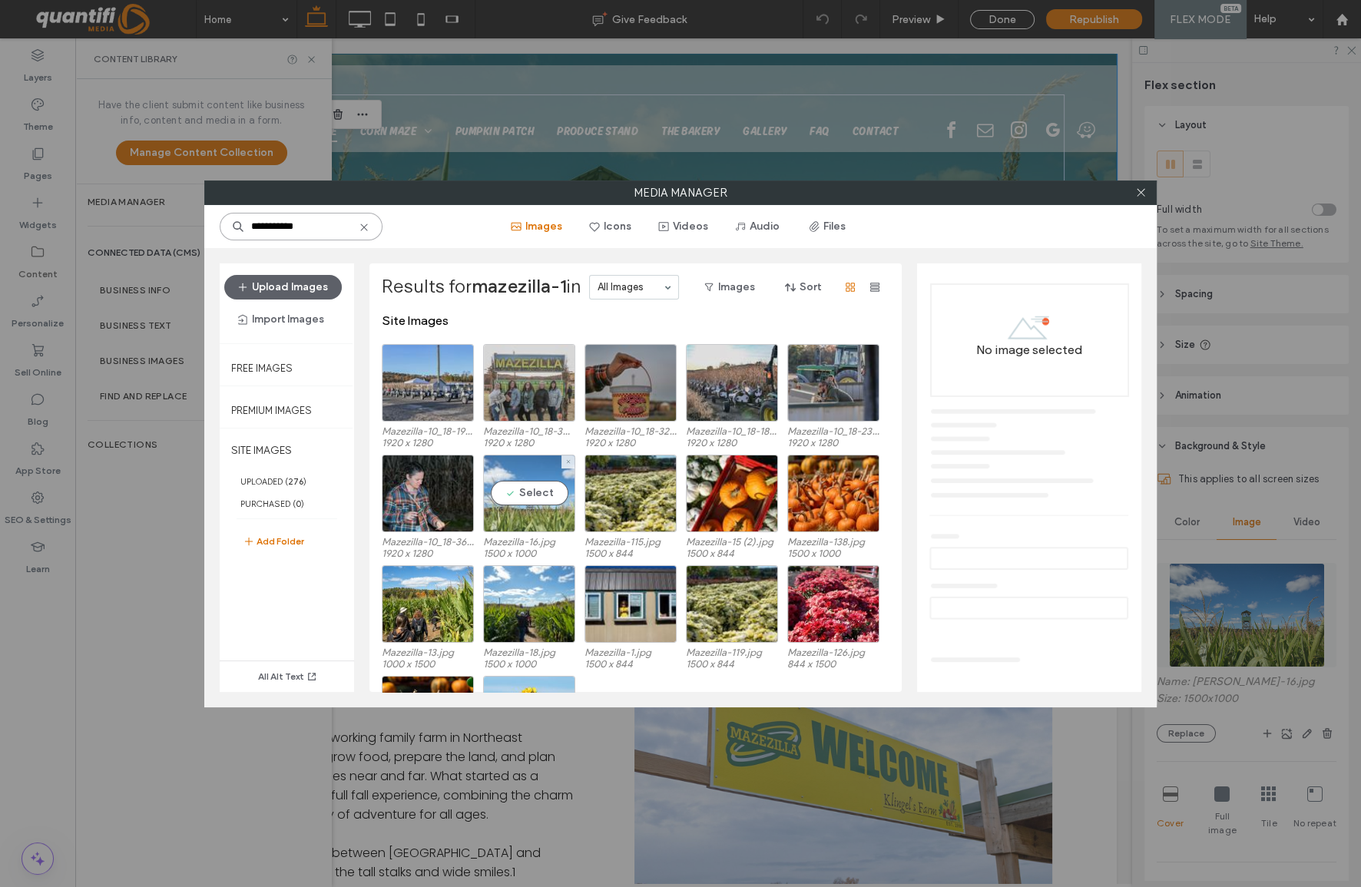
type input "**********"
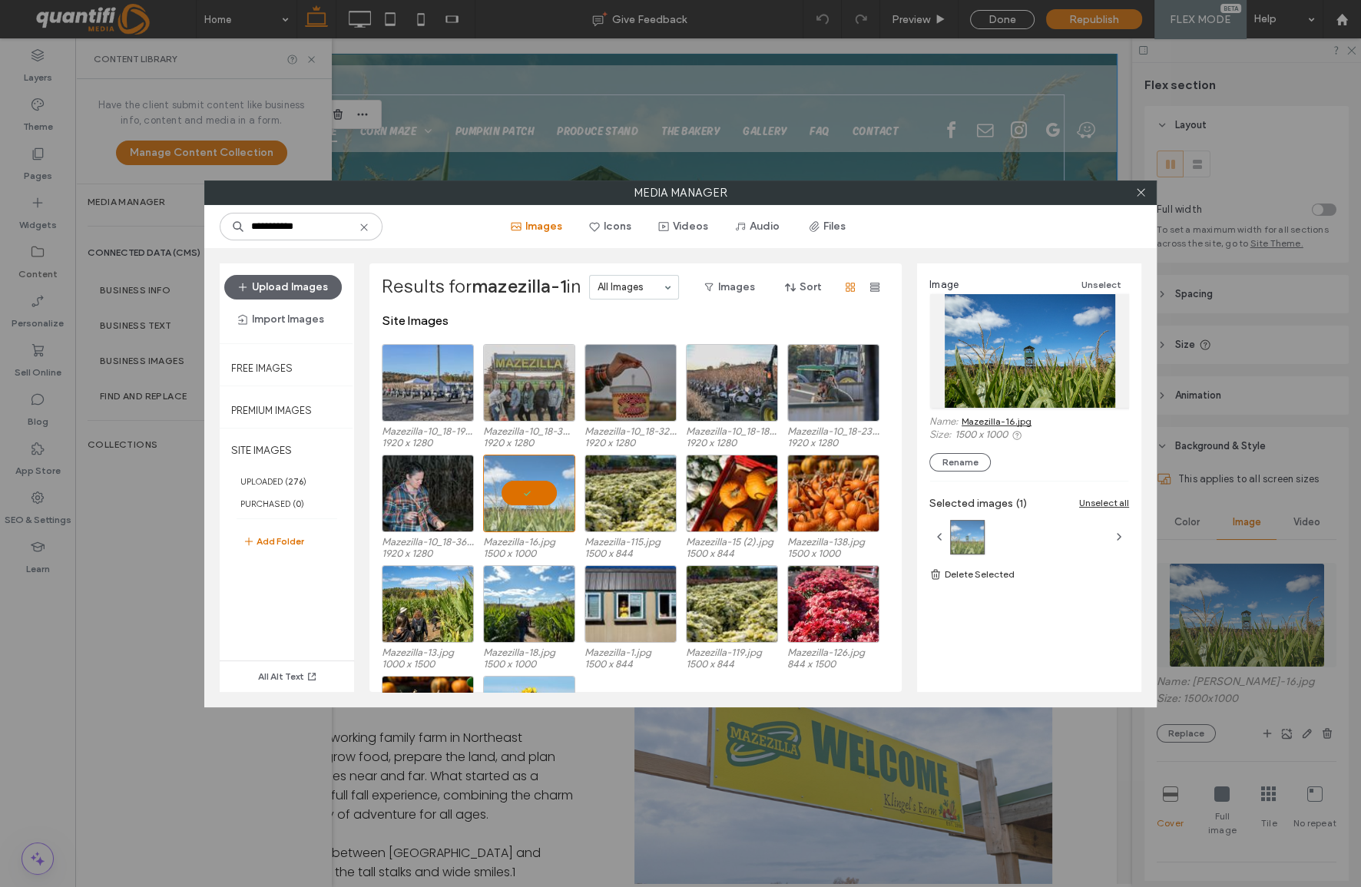
click at [1005, 414] on div "Image Unselect Name: Mazezilla-16.jpg Size: 1500 x 1000 Rename" at bounding box center [1029, 374] width 200 height 196
click at [1006, 416] on link "Mazezilla-16.jpg" at bounding box center [997, 422] width 70 height 12
